Goal: Task Accomplishment & Management: Manage account settings

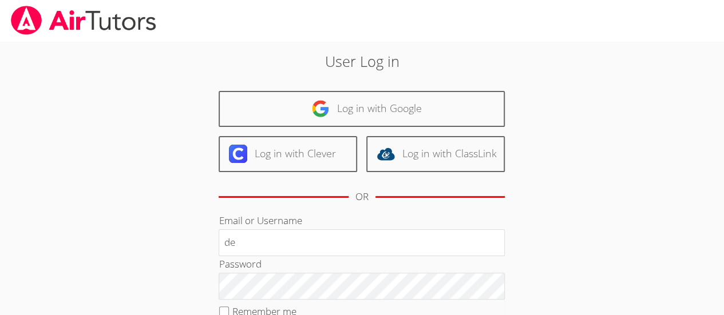
type input "[PERSON_NAME][EMAIL_ADDRESS][DOMAIN_NAME]"
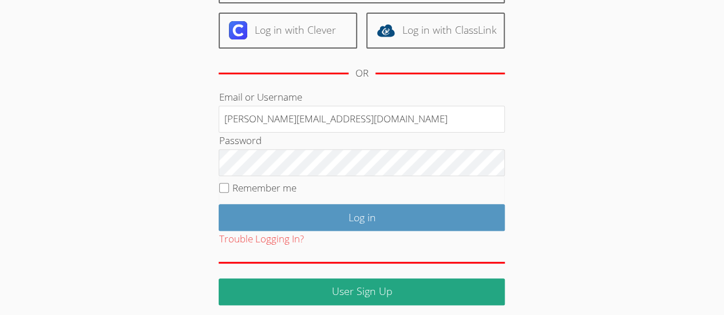
scroll to position [128, 0]
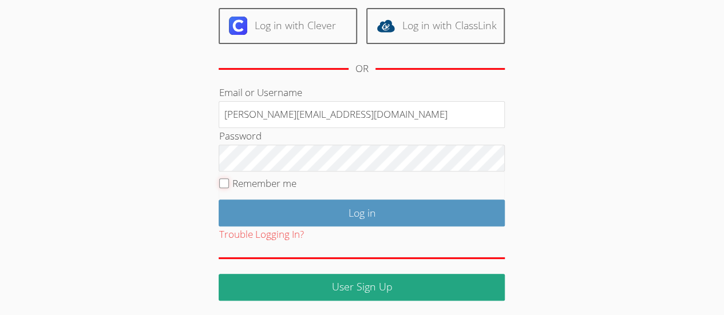
click at [228, 184] on input "Remember me" at bounding box center [224, 184] width 10 height 10
checkbox input "true"
click at [395, 215] on input "Log in" at bounding box center [362, 213] width 286 height 27
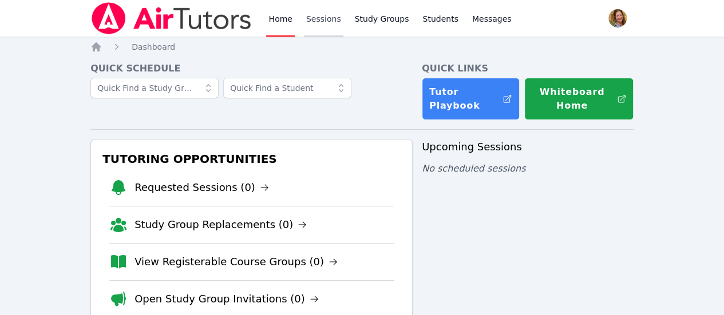
click at [326, 14] on link "Sessions" at bounding box center [323, 18] width 39 height 37
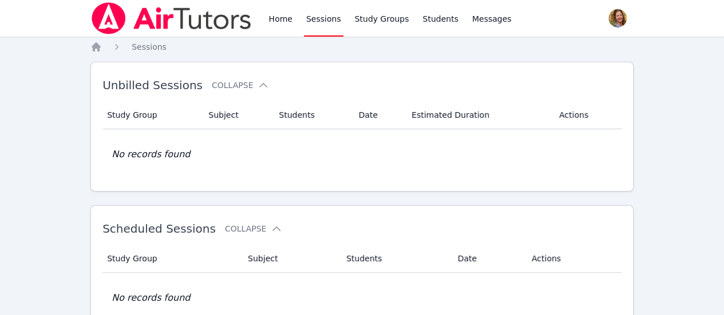
click at [606, 17] on span "button" at bounding box center [617, 18] width 25 height 25
click at [548, 69] on button "Logout" at bounding box center [572, 65] width 110 height 21
